Goal: Book appointment/travel/reservation

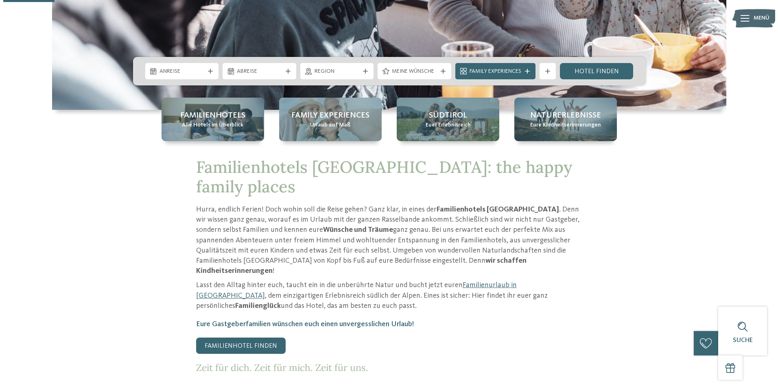
scroll to position [244, 0]
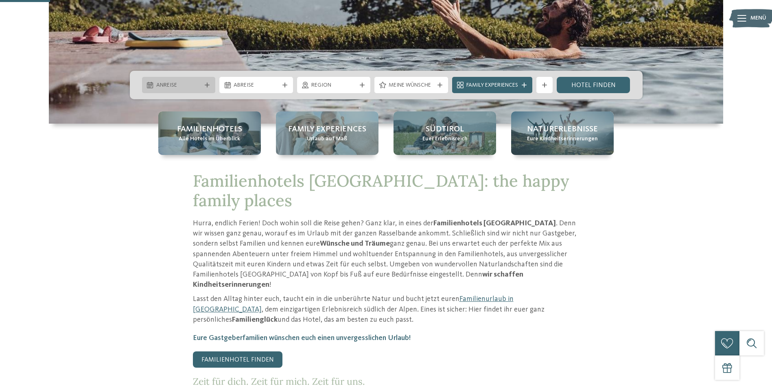
click at [200, 81] on span "Anreise" at bounding box center [178, 85] width 45 height 8
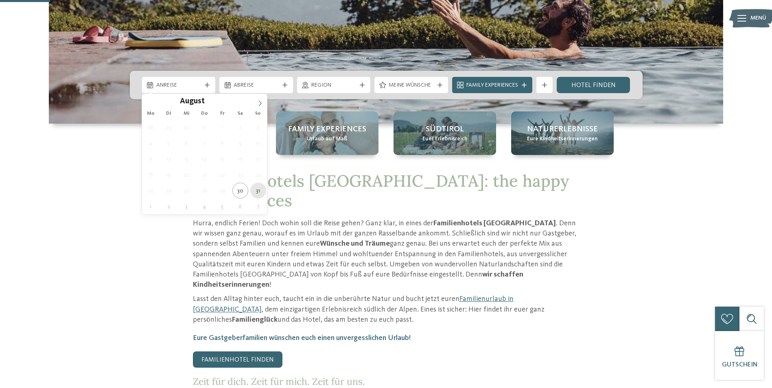
type div "31.08.2025"
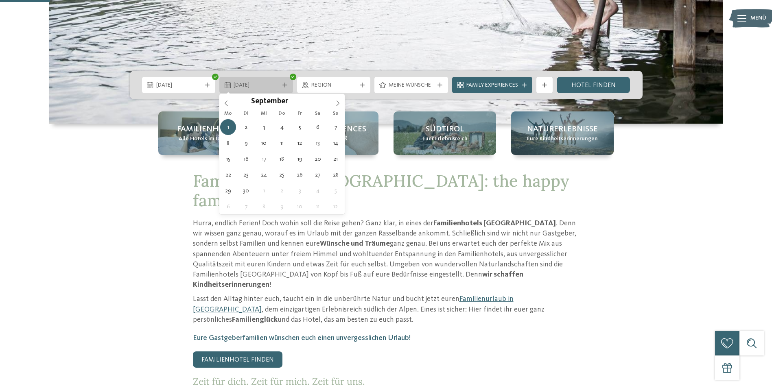
click at [283, 80] on div "01.09.2025" at bounding box center [256, 85] width 74 height 16
click at [286, 85] on icon at bounding box center [284, 85] width 5 height 5
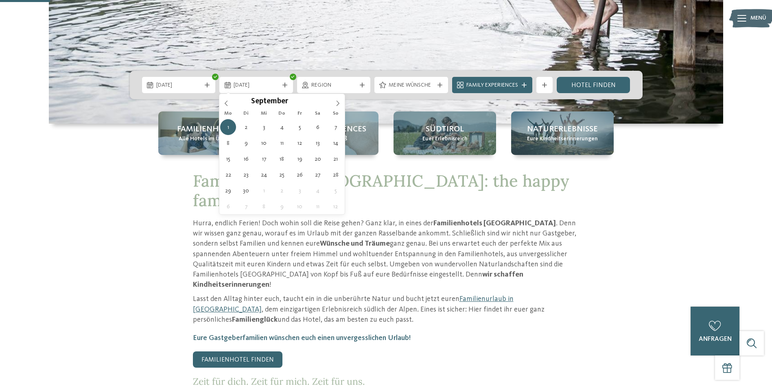
type div "03.09.2025"
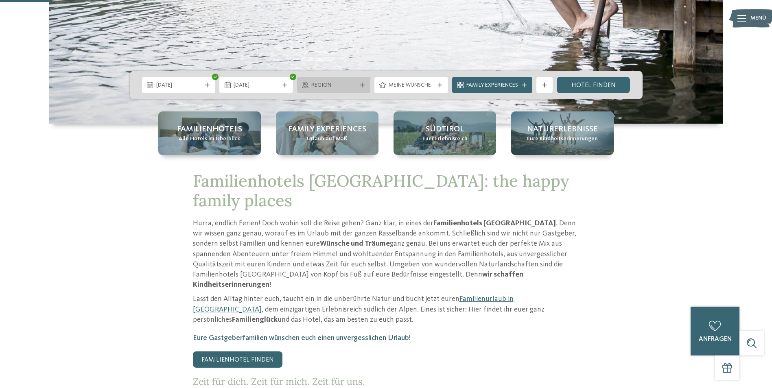
click at [350, 87] on span "Region" at bounding box center [333, 85] width 45 height 8
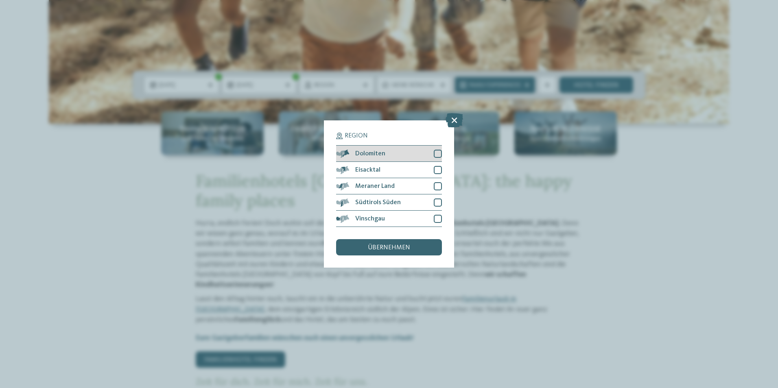
click at [364, 154] on span "Dolomiten" at bounding box center [370, 153] width 30 height 7
click at [370, 185] on span "Meraner Land" at bounding box center [374, 186] width 39 height 7
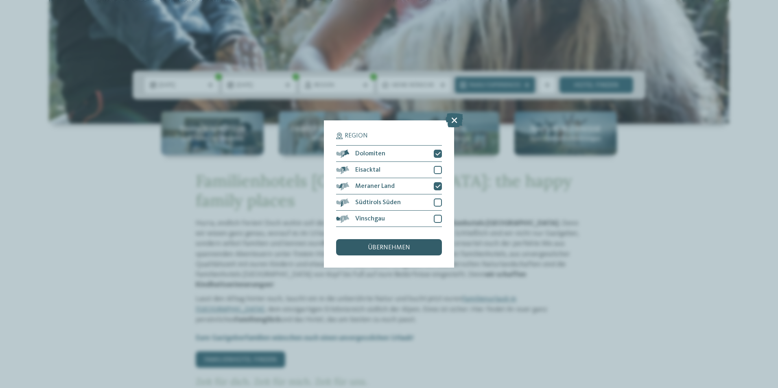
click at [388, 251] on span "übernehmen" at bounding box center [389, 247] width 42 height 7
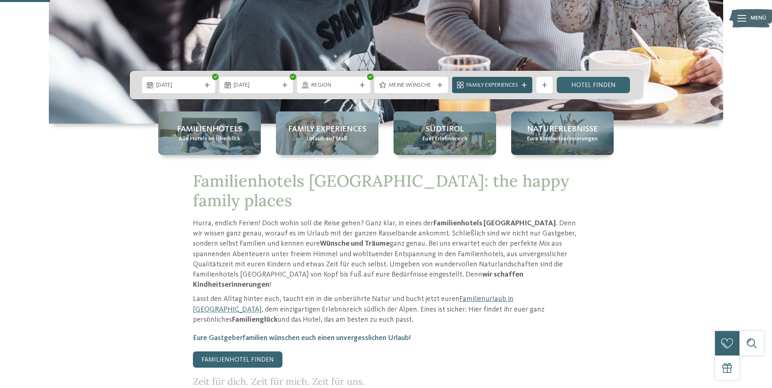
click at [525, 87] on icon at bounding box center [523, 85] width 5 height 5
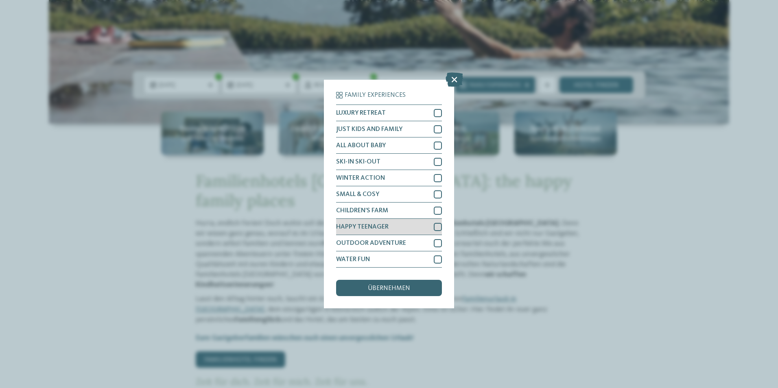
click at [385, 224] on span "HAPPY TEENAGER" at bounding box center [362, 227] width 52 height 7
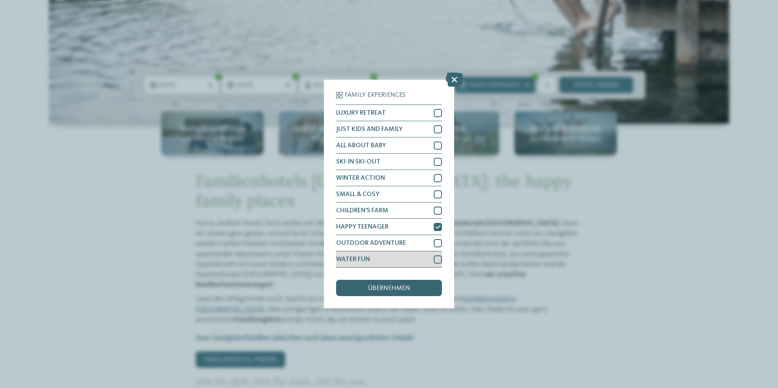
click at [388, 259] on div "WATER FUN" at bounding box center [389, 259] width 106 height 16
click at [395, 287] on span "übernehmen" at bounding box center [389, 288] width 42 height 7
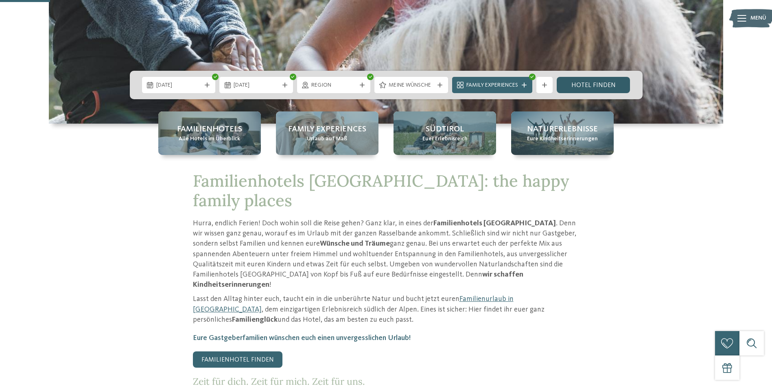
click at [590, 82] on link "Hotel finden" at bounding box center [593, 85] width 74 height 16
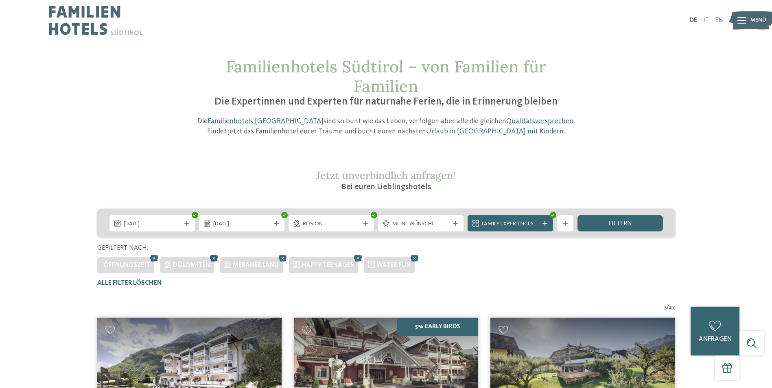
click at [214, 257] on icon at bounding box center [214, 258] width 12 height 11
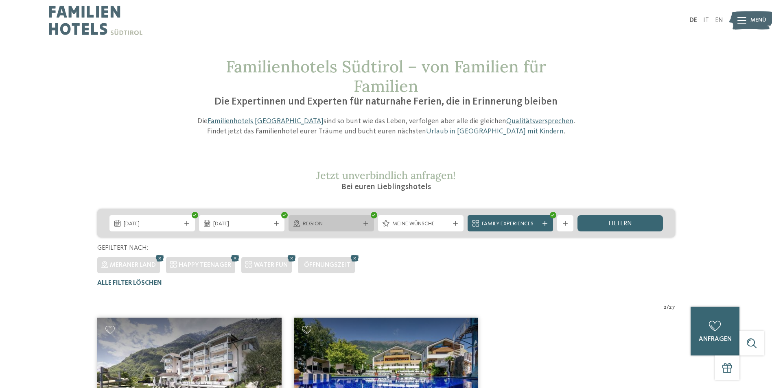
click at [373, 215] on icon at bounding box center [374, 215] width 4 height 3
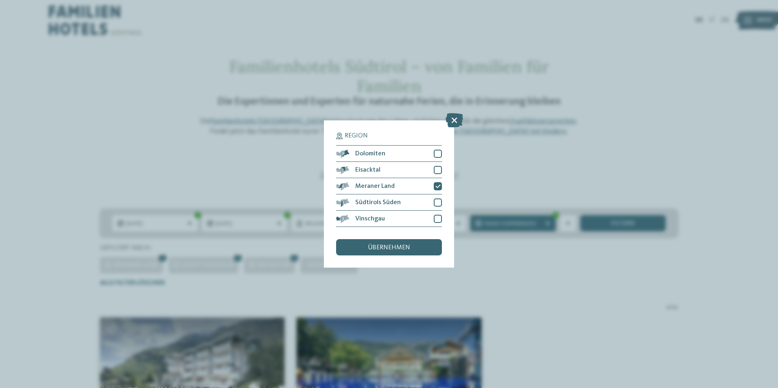
click at [421, 133] on h5 "Region" at bounding box center [389, 136] width 106 height 7
click at [338, 134] on icon at bounding box center [339, 136] width 7 height 7
click at [435, 182] on div at bounding box center [438, 186] width 8 height 8
click at [458, 115] on icon at bounding box center [453, 120] width 17 height 14
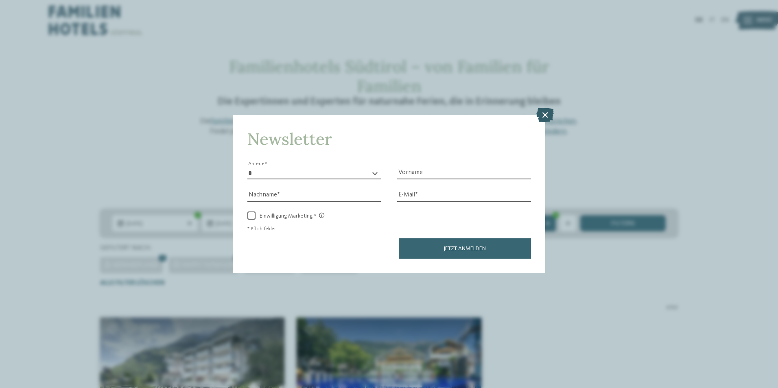
click at [547, 114] on icon at bounding box center [544, 114] width 17 height 14
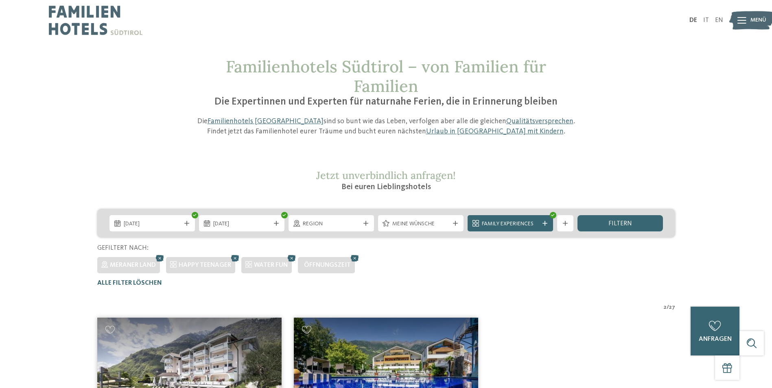
click at [581, 269] on div "Meraner Land HAPPY TEENAGER WATER FUN Öffnungszeit" at bounding box center [386, 263] width 578 height 20
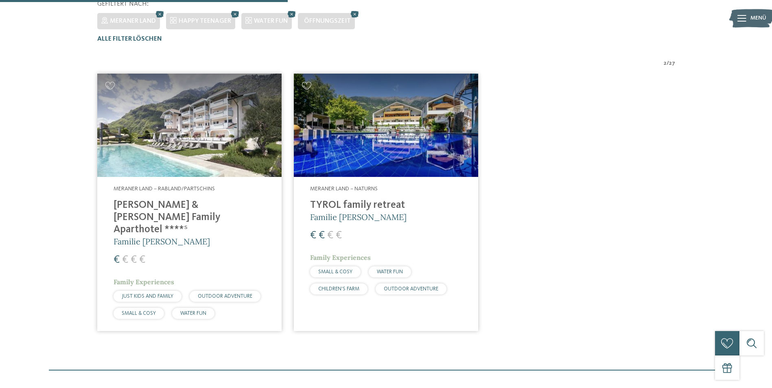
click at [345, 203] on h4 "TYROL family retreat" at bounding box center [386, 205] width 152 height 12
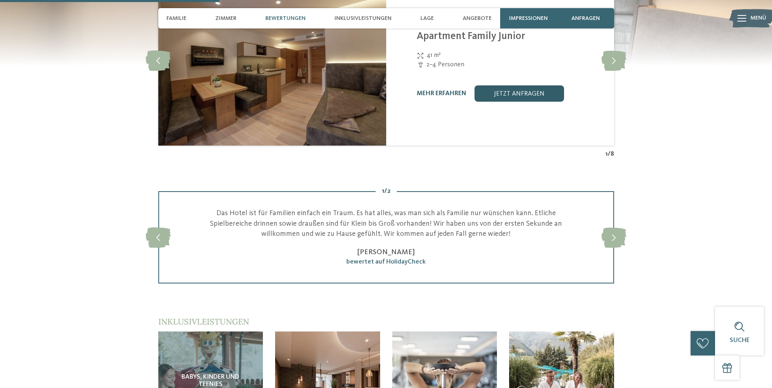
scroll to position [976, 0]
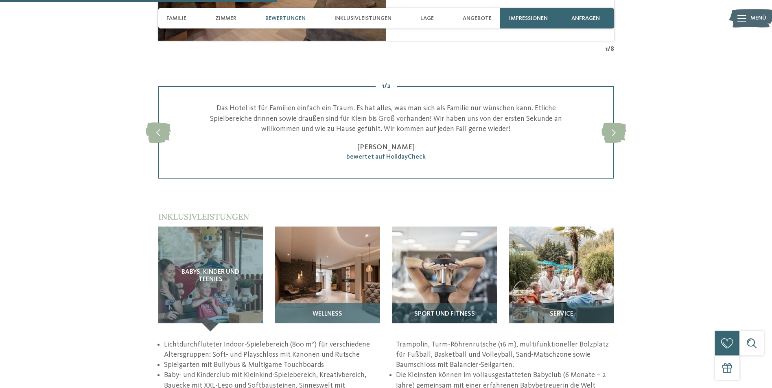
click at [338, 288] on img at bounding box center [327, 279] width 105 height 105
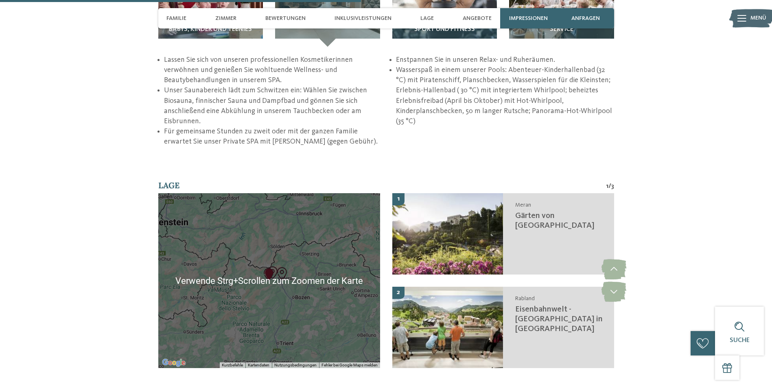
scroll to position [1098, 0]
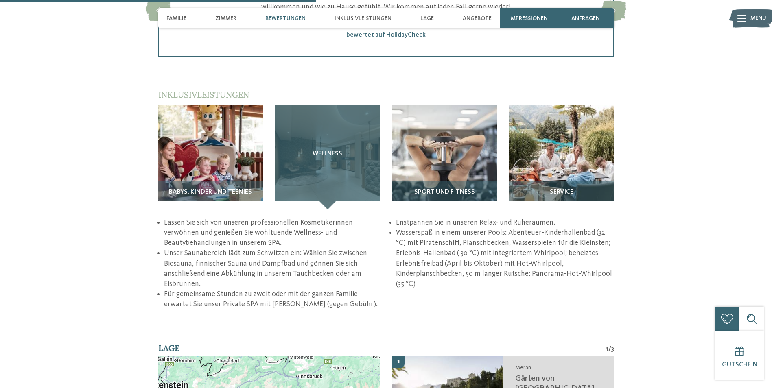
click at [312, 150] on h3 "Wellness" at bounding box center [327, 153] width 72 height 7
drag, startPoint x: 312, startPoint y: 150, endPoint x: 343, endPoint y: 170, distance: 36.9
click at [343, 170] on div "Wellness" at bounding box center [327, 157] width 105 height 105
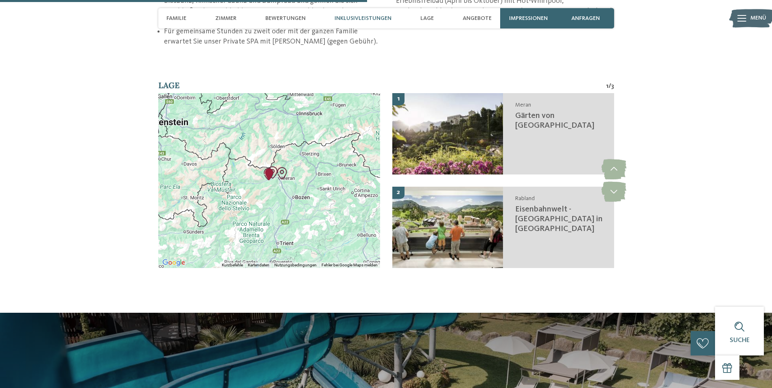
scroll to position [1261, 0]
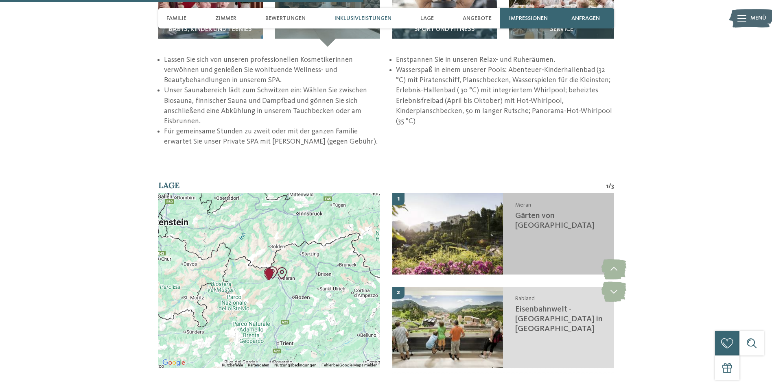
click at [561, 230] on span "Gärten von [GEOGRAPHIC_DATA]" at bounding box center [554, 221] width 79 height 18
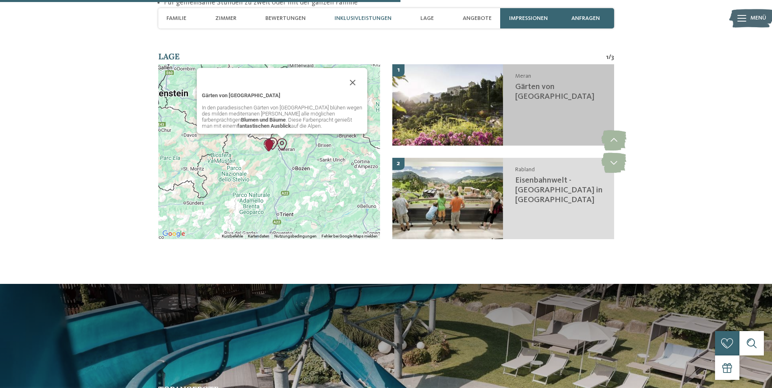
scroll to position [1396, 0]
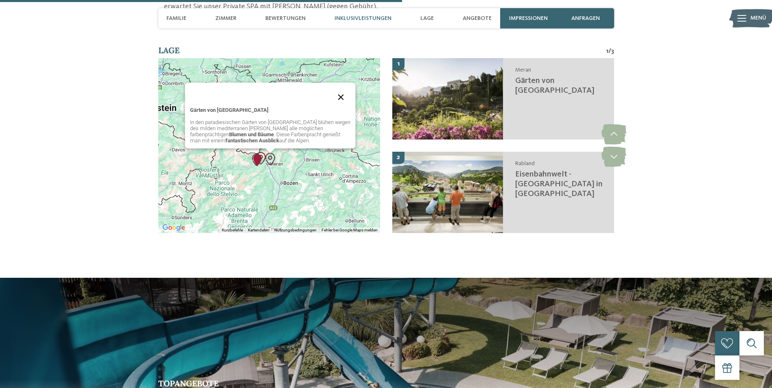
click at [342, 97] on button "Schließen" at bounding box center [341, 97] width 20 height 20
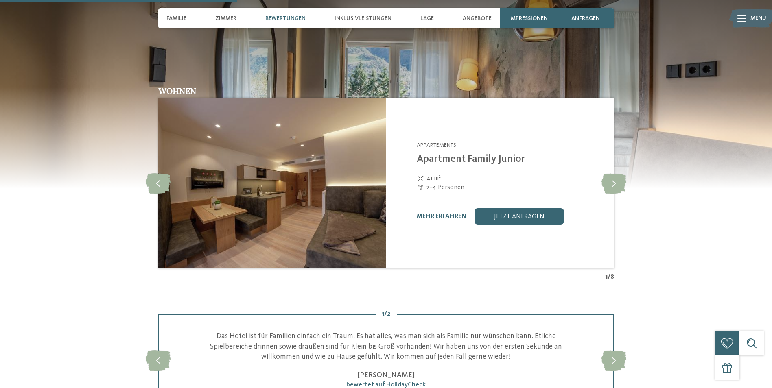
scroll to position [826, 0]
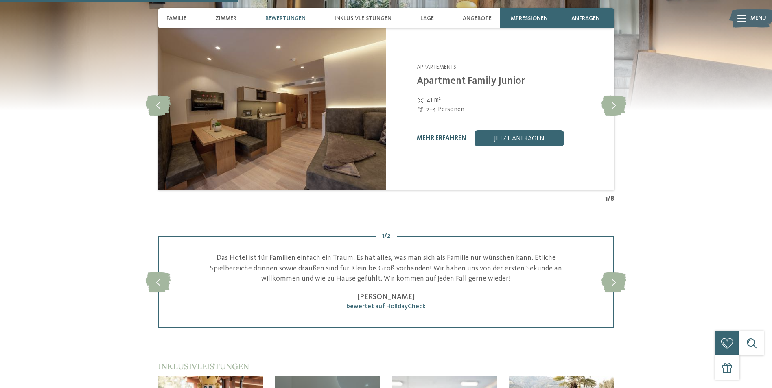
click at [442, 137] on link "mehr erfahren" at bounding box center [441, 138] width 50 height 7
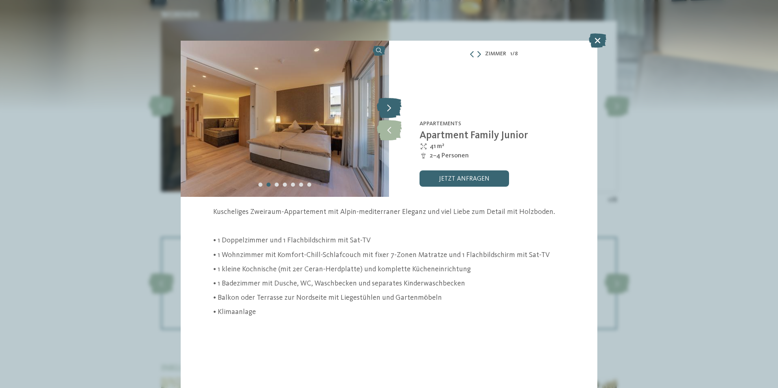
click at [386, 111] on icon at bounding box center [389, 108] width 25 height 20
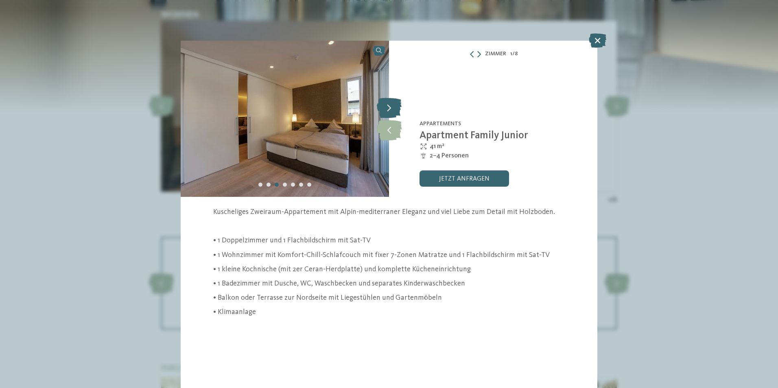
click at [386, 111] on icon at bounding box center [389, 108] width 25 height 20
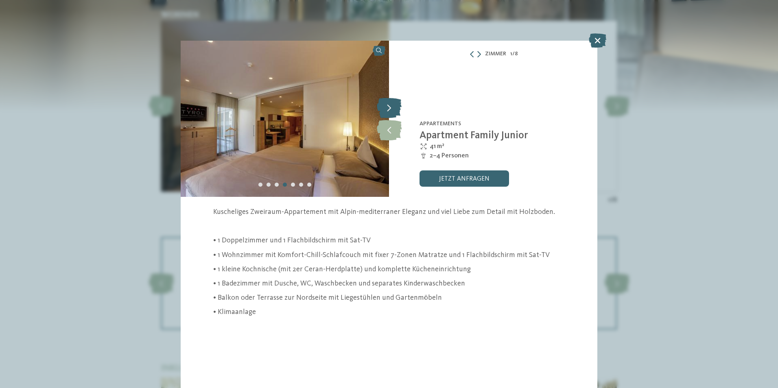
click at [386, 111] on icon at bounding box center [389, 108] width 25 height 20
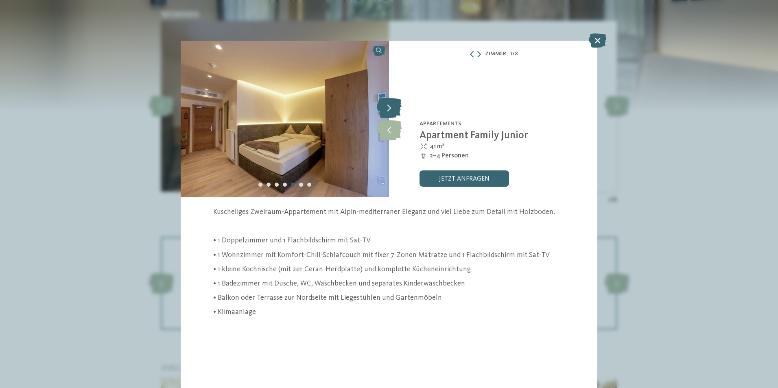
click at [386, 111] on icon at bounding box center [389, 108] width 25 height 20
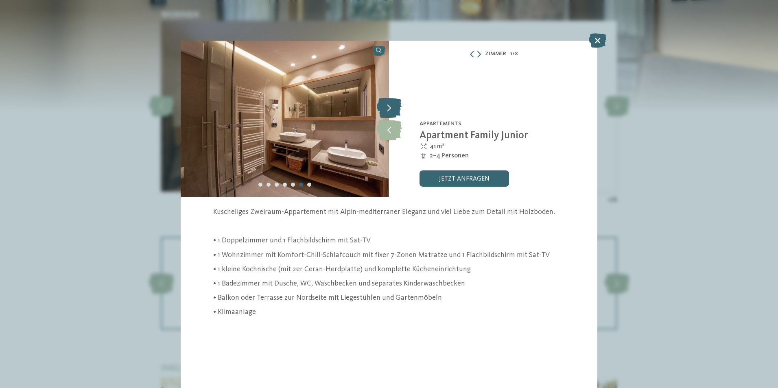
click at [386, 111] on icon at bounding box center [389, 108] width 25 height 20
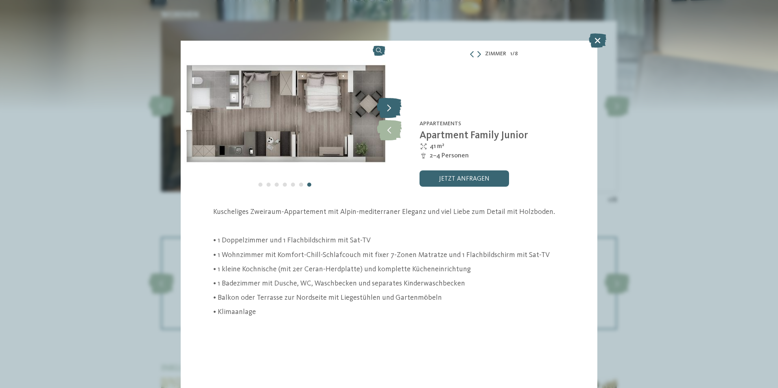
click at [386, 111] on icon at bounding box center [389, 108] width 25 height 20
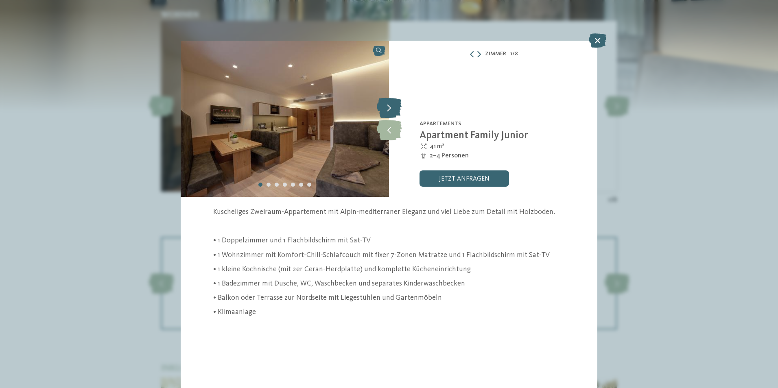
click at [386, 111] on icon at bounding box center [389, 108] width 25 height 20
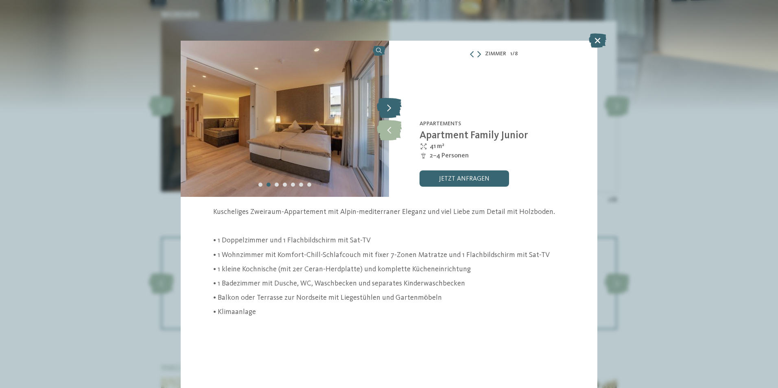
click at [386, 111] on icon at bounding box center [389, 108] width 25 height 20
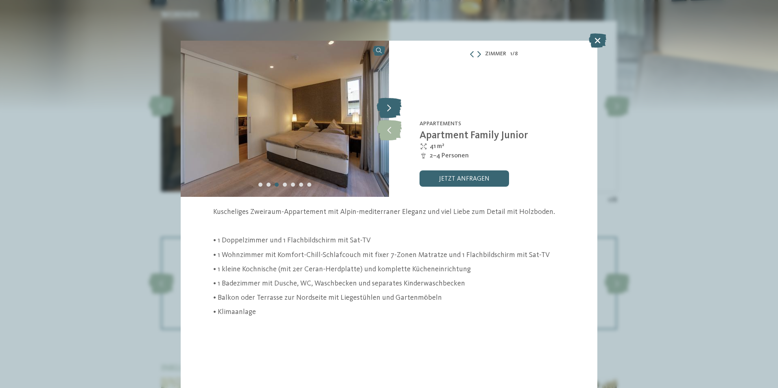
click at [386, 111] on icon at bounding box center [389, 108] width 25 height 20
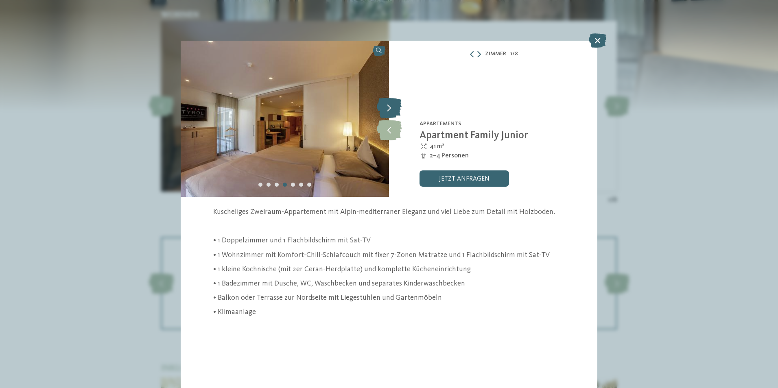
click at [386, 111] on icon at bounding box center [389, 108] width 25 height 20
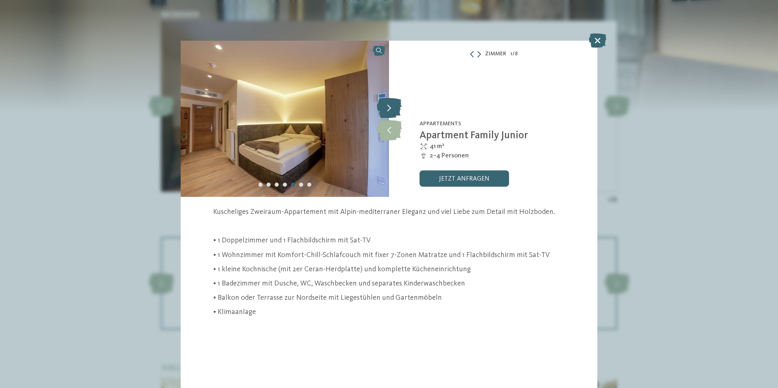
click at [386, 111] on icon at bounding box center [389, 108] width 25 height 20
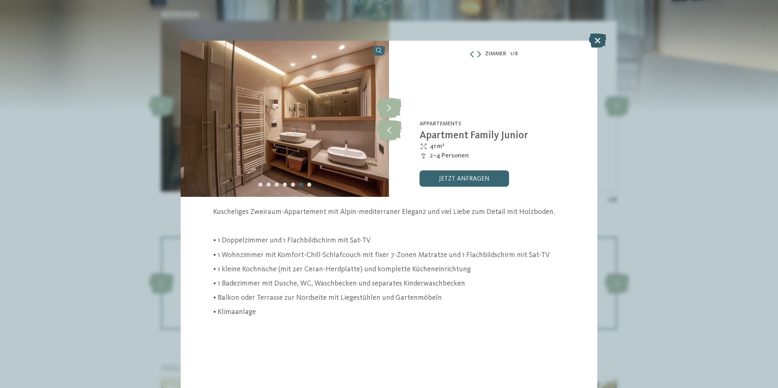
click at [595, 39] on icon at bounding box center [597, 40] width 17 height 14
